Goal: Task Accomplishment & Management: Use online tool/utility

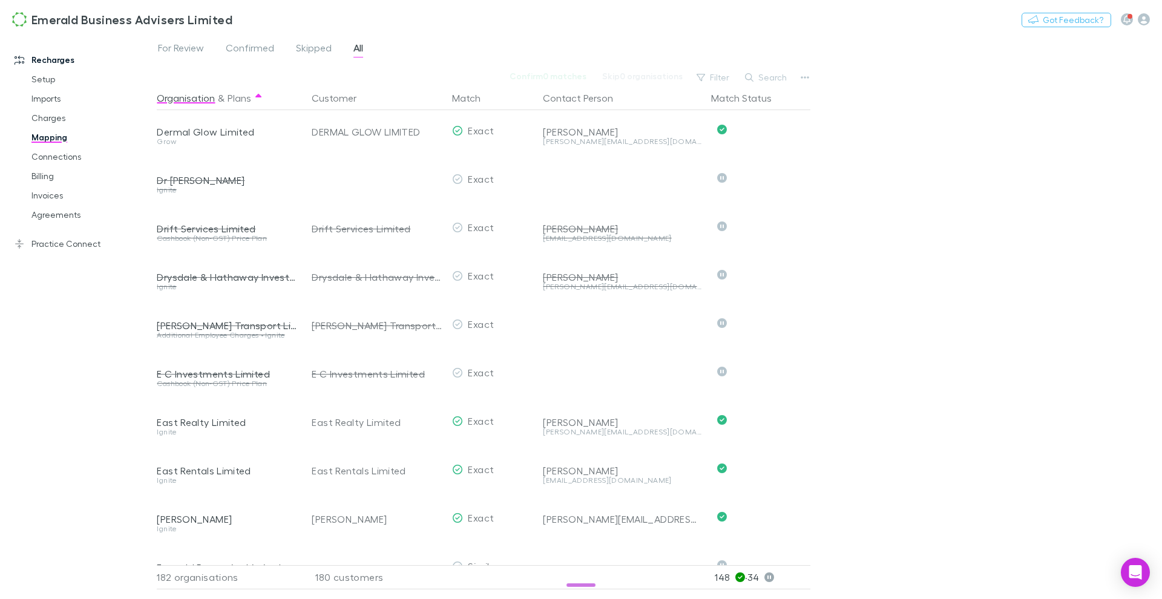
scroll to position [1747, 0]
click at [774, 573] on icon at bounding box center [769, 578] width 10 height 10
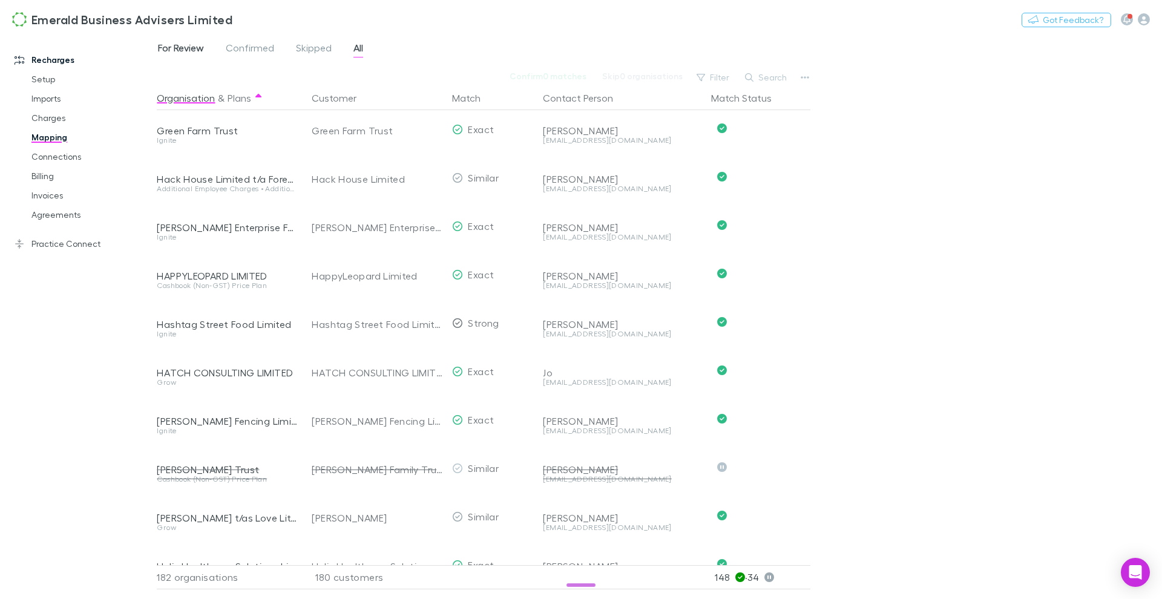
scroll to position [3106, 0]
click at [180, 45] on span "For Review" at bounding box center [181, 50] width 46 height 16
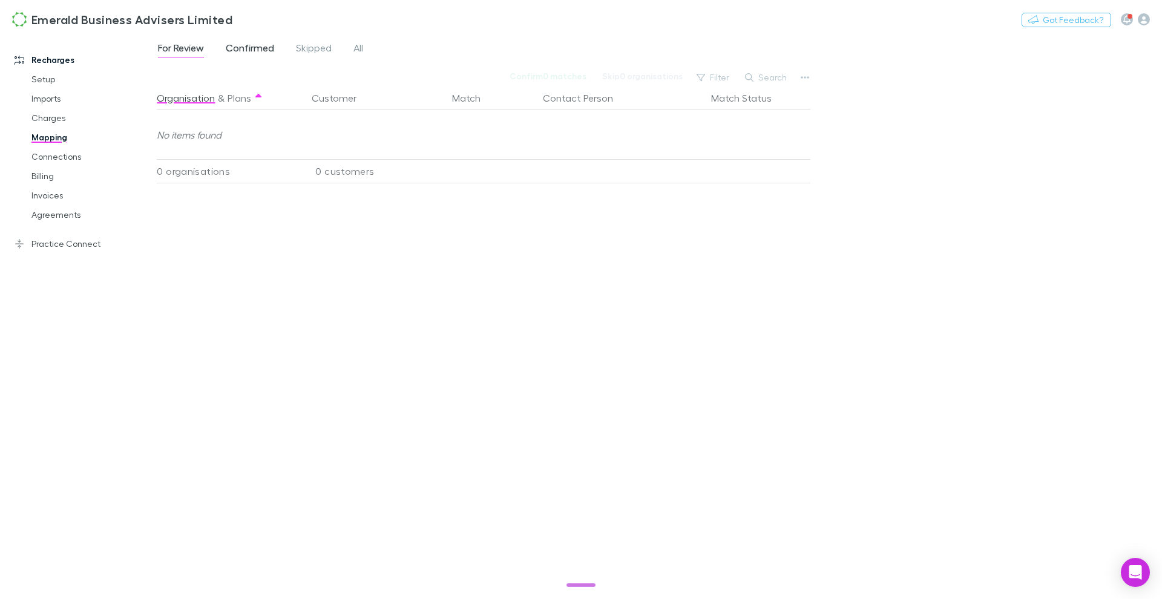
click at [250, 48] on span "Confirmed" at bounding box center [250, 50] width 48 height 16
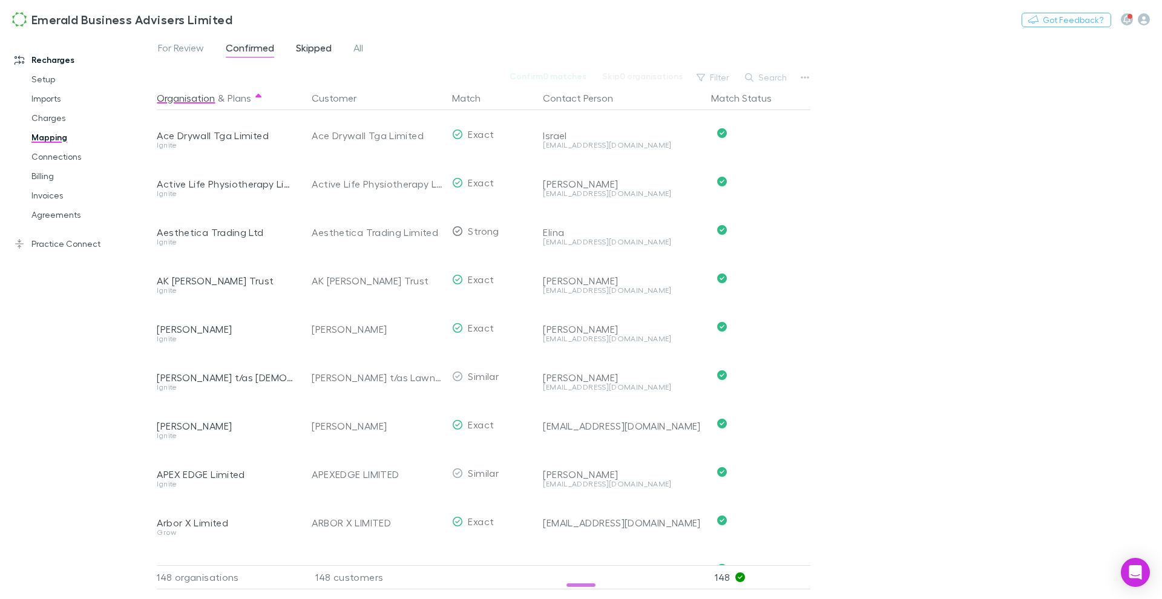
click at [315, 48] on span "Skipped" at bounding box center [314, 50] width 36 height 16
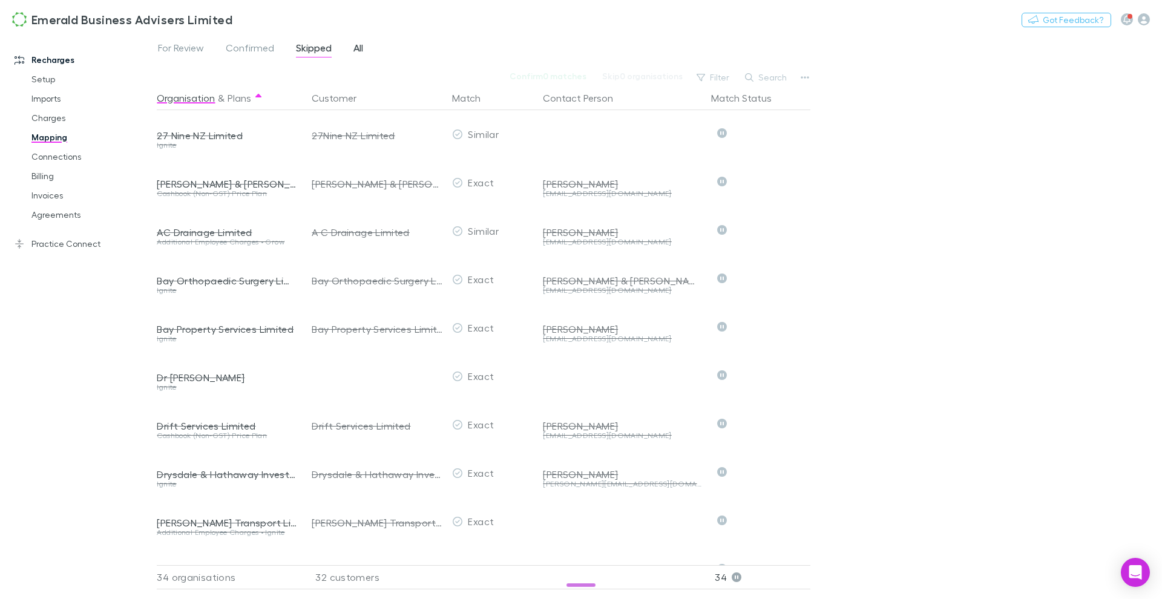
click at [361, 48] on span "All" at bounding box center [358, 50] width 10 height 16
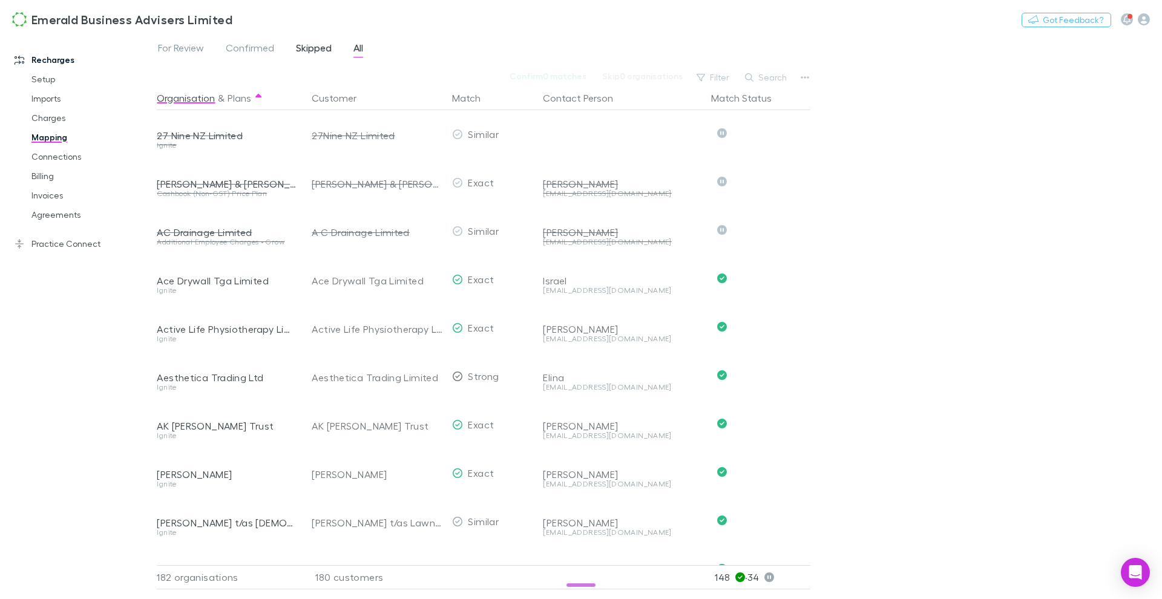
click at [307, 51] on span "Skipped" at bounding box center [314, 50] width 36 height 16
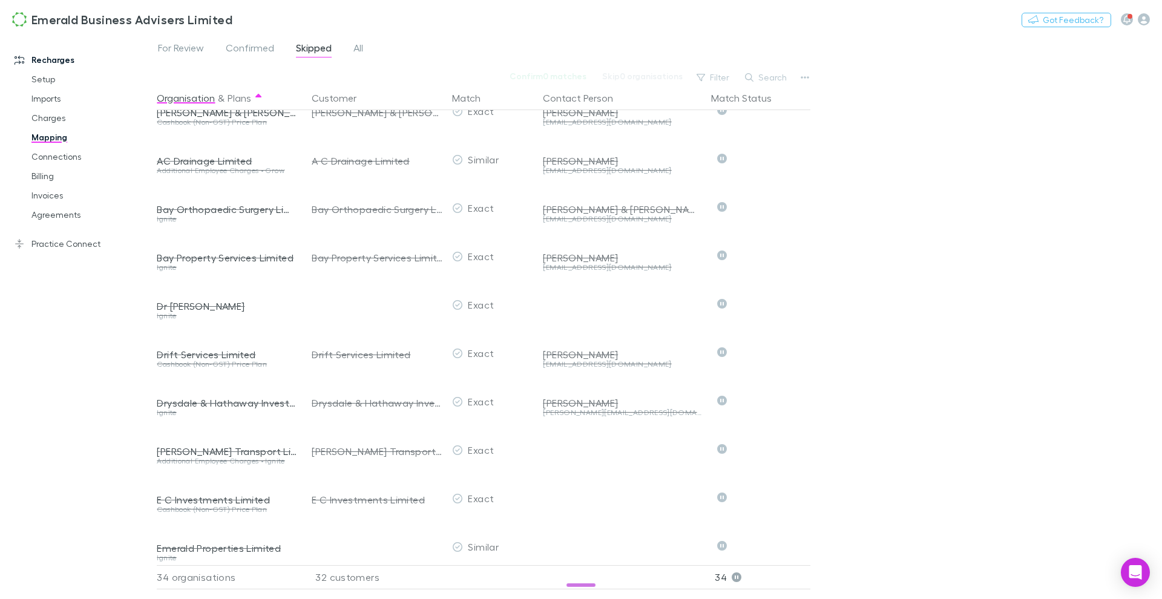
scroll to position [60, 0]
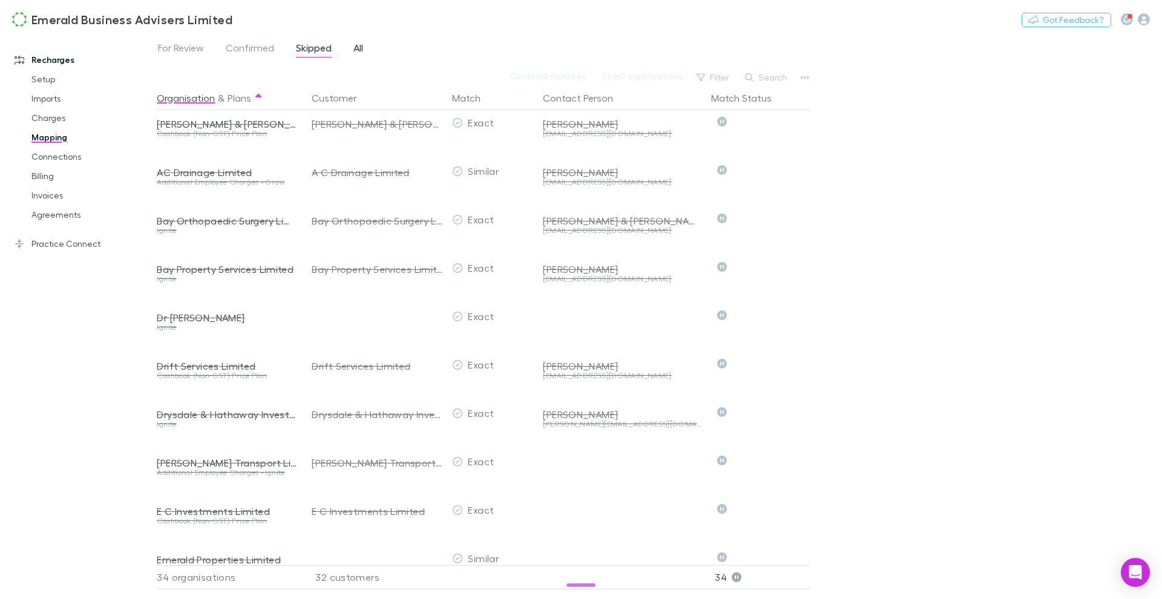
click at [358, 54] on span "All" at bounding box center [358, 50] width 10 height 16
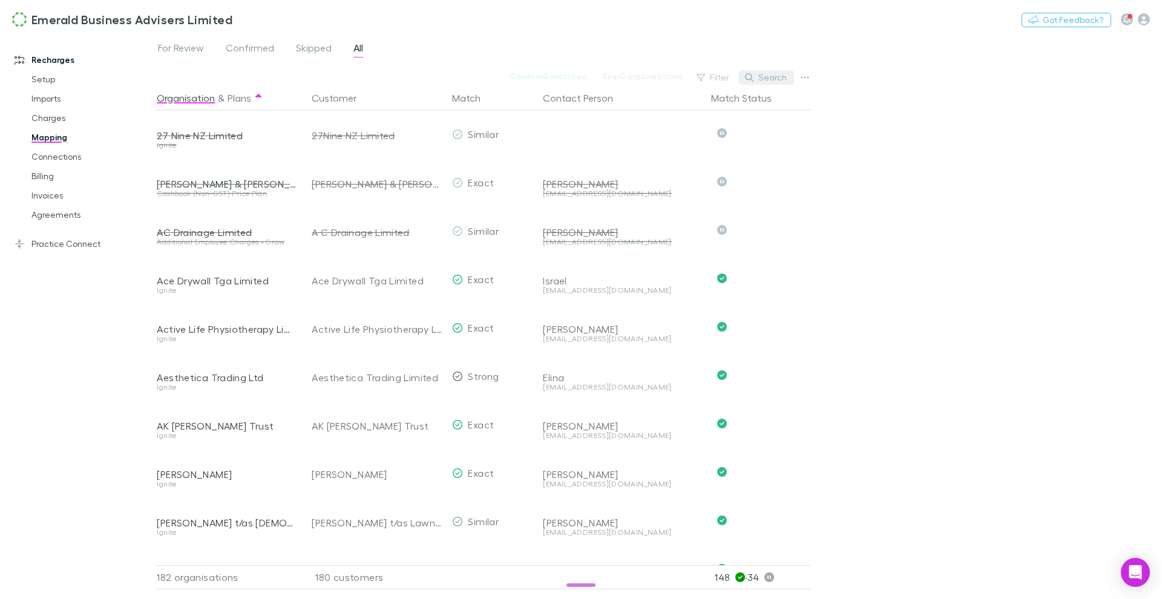
click at [764, 79] on button "Search" at bounding box center [766, 77] width 55 height 15
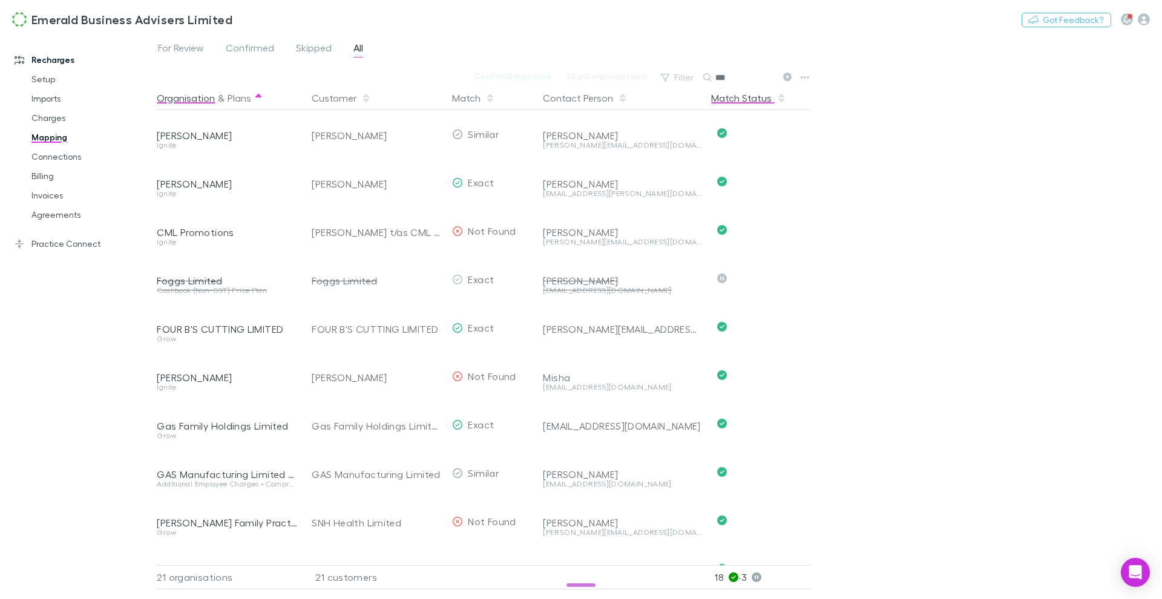
type input "****"
